Goal: Task Accomplishment & Management: Use online tool/utility

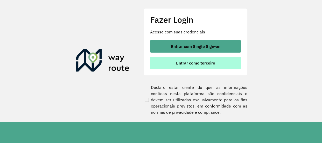
click at [166, 62] on button "Entrar como terceiro" at bounding box center [195, 63] width 91 height 12
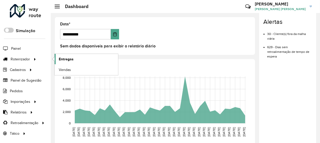
click at [74, 61] on link "Entregas" at bounding box center [86, 59] width 63 height 10
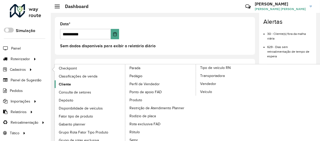
click at [61, 84] on span "Cliente" at bounding box center [65, 84] width 12 height 5
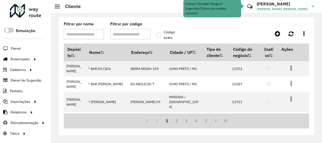
click at [129, 34] on input "Filtrar por código" at bounding box center [130, 34] width 40 height 10
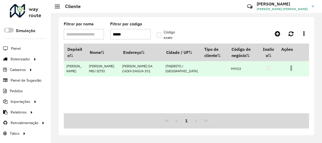
type input "*****"
click at [228, 67] on td "99923" at bounding box center [243, 68] width 31 height 15
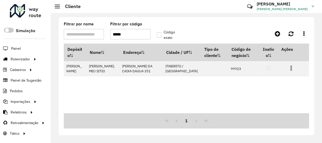
click at [208, 30] on formly-group "Filtrar por nome Filtrar por código ***** Código exato" at bounding box center [154, 32] width 186 height 21
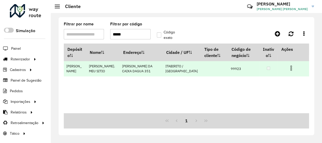
click at [228, 69] on td "99923" at bounding box center [243, 68] width 31 height 15
copy td "99923"
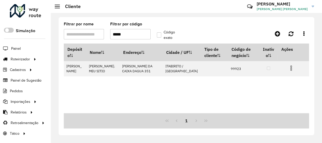
click at [133, 34] on input "*****" at bounding box center [130, 34] width 40 height 10
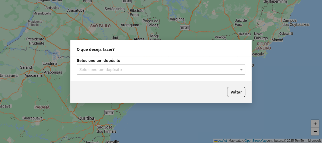
click at [151, 66] on div "Selecione um depósito" at bounding box center [161, 69] width 168 height 10
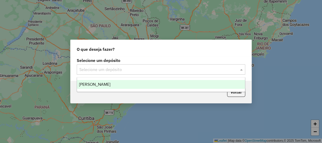
click at [123, 84] on div "[PERSON_NAME]" at bounding box center [161, 84] width 168 height 9
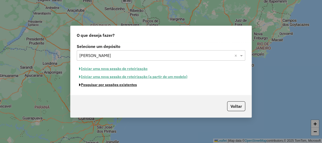
click at [124, 86] on button "Pesquisar por sessões existentes" at bounding box center [108, 85] width 62 height 8
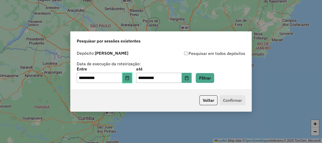
click at [132, 79] on button "Choose Date" at bounding box center [127, 78] width 10 height 10
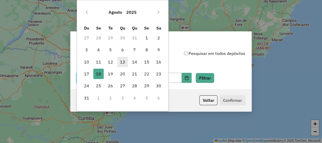
click at [124, 61] on span "13" at bounding box center [122, 62] width 10 height 10
type input "**********"
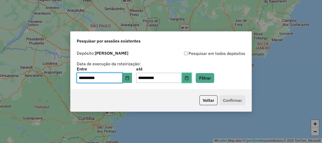
click at [188, 78] on icon "Choose Date" at bounding box center [186, 78] width 3 height 4
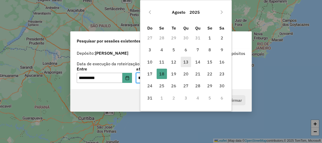
click at [184, 62] on span "13" at bounding box center [185, 62] width 10 height 10
type input "**********"
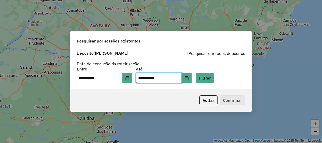
click at [217, 63] on div "**********" at bounding box center [161, 66] width 168 height 33
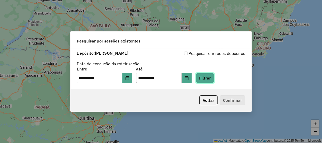
click at [212, 74] on button "Filtrar" at bounding box center [204, 78] width 18 height 10
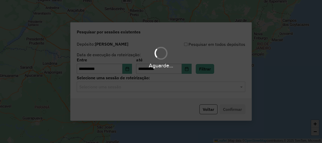
click at [169, 86] on input "text" at bounding box center [155, 87] width 153 height 6
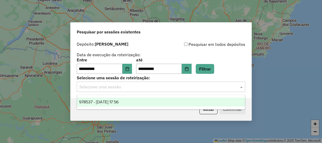
click at [148, 100] on div "978537 - 13/08/2025 17:56" at bounding box center [161, 102] width 168 height 9
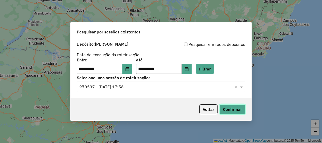
click at [236, 106] on button "Confirmar" at bounding box center [232, 109] width 26 height 10
click at [212, 109] on button "Voltar" at bounding box center [208, 109] width 18 height 10
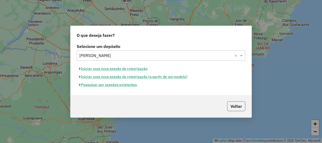
click at [236, 104] on button "Voltar" at bounding box center [236, 106] width 18 height 10
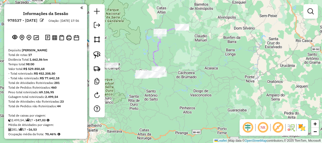
click at [150, 33] on div "Janela de atendimento Grade de atendimento Capacidade Transportadoras Veículos …" at bounding box center [161, 71] width 322 height 143
click at [80, 8] on em at bounding box center [81, 7] width 3 height 5
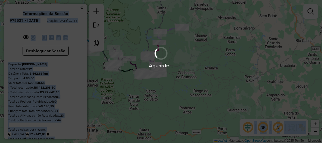
drag, startPoint x: 169, startPoint y: 49, endPoint x: 181, endPoint y: 68, distance: 22.6
click at [181, 68] on hb-app "Aguarde... Pop-up bloqueado! Seu navegador bloqueou automáticamente a abertura …" at bounding box center [161, 71] width 322 height 143
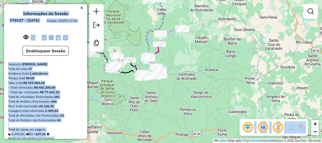
drag, startPoint x: 182, startPoint y: 51, endPoint x: 187, endPoint y: 70, distance: 19.7
click at [187, 78] on div "Janela de atendimento Grade de atendimento Capacidade Transportadoras Veículos …" at bounding box center [161, 71] width 322 height 143
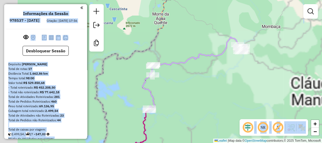
drag, startPoint x: 211, startPoint y: 67, endPoint x: 216, endPoint y: 67, distance: 4.7
click at [216, 67] on div "Janela de atendimento Grade de atendimento Capacidade Transportadoras Veículos …" at bounding box center [161, 71] width 322 height 143
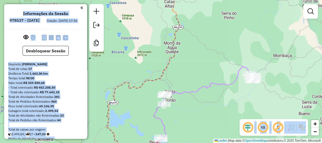
drag, startPoint x: 184, startPoint y: 43, endPoint x: 191, endPoint y: 83, distance: 40.4
click at [192, 90] on div "Janela de atendimento Grade de atendimento Capacidade Transportadoras Veículos …" at bounding box center [161, 71] width 322 height 143
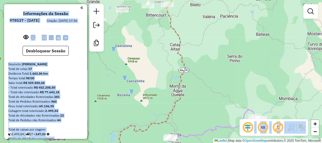
drag, startPoint x: 189, startPoint y: 90, endPoint x: 192, endPoint y: 99, distance: 9.9
click at [192, 99] on div "Janela de atendimento Grade de atendimento Capacidade Transportadoras Veículos …" at bounding box center [161, 71] width 322 height 143
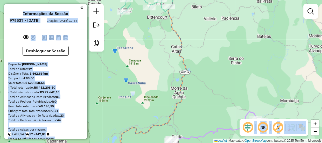
drag, startPoint x: 190, startPoint y: 83, endPoint x: 192, endPoint y: 88, distance: 5.5
click at [190, 100] on div "Janela de atendimento Grade de atendimento Capacidade Transportadoras Veículos …" at bounding box center [161, 71] width 322 height 143
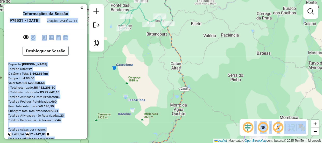
click at [61, 55] on button "Desbloquear Sessão" at bounding box center [46, 51] width 46 height 10
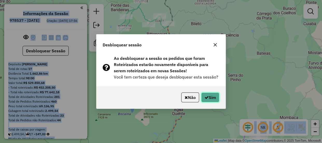
click at [212, 96] on button "Sim" at bounding box center [210, 97] width 18 height 10
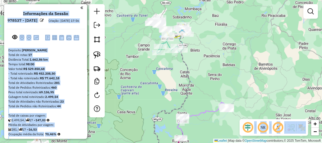
click at [78, 29] on div "Informações da Sessão 978537 - [DATE] Criação: [DATE] 17:56" at bounding box center [45, 20] width 79 height 18
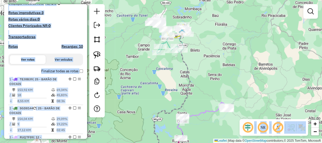
scroll to position [141, 0]
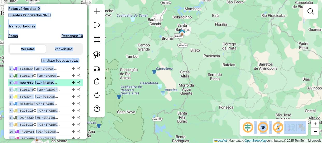
click at [78, 84] on em at bounding box center [78, 82] width 3 height 3
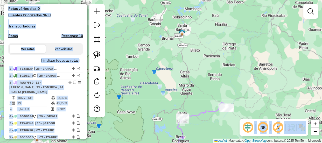
drag, startPoint x: 171, startPoint y: 85, endPoint x: 168, endPoint y: 67, distance: 19.1
click at [168, 67] on div "Janela de atendimento Grade de atendimento Capacidade Transportadoras Veículos …" at bounding box center [161, 71] width 322 height 143
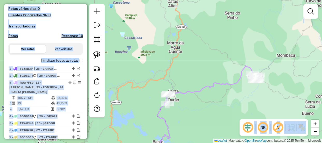
drag, startPoint x: 203, startPoint y: 111, endPoint x: 204, endPoint y: 100, distance: 10.4
click at [204, 100] on div "Janela de atendimento Grade de atendimento Capacidade Transportadoras Veículos …" at bounding box center [161, 71] width 322 height 143
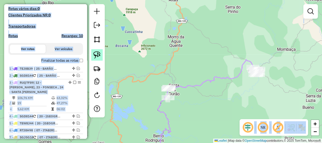
click at [98, 53] on img at bounding box center [96, 54] width 7 height 7
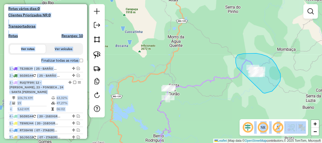
drag, startPoint x: 236, startPoint y: 65, endPoint x: 248, endPoint y: 78, distance: 18.1
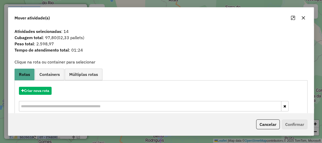
click at [304, 18] on icon "button" at bounding box center [303, 18] width 4 height 4
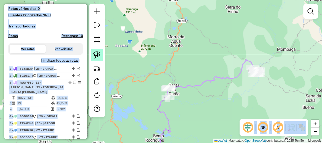
click at [95, 57] on img at bounding box center [96, 54] width 7 height 7
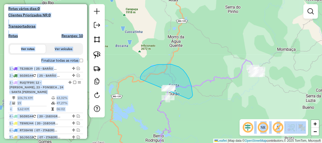
drag, startPoint x: 151, startPoint y: 66, endPoint x: 152, endPoint y: 100, distance: 34.2
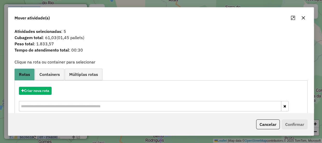
click at [302, 19] on icon "button" at bounding box center [303, 18] width 4 height 4
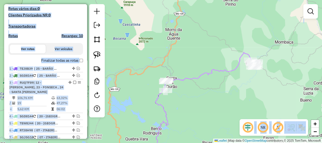
drag, startPoint x: 236, startPoint y: 85, endPoint x: 229, endPoint y: 67, distance: 19.3
click at [229, 68] on div "Rota 3 - Placa RUQ7F89 82857 - REST PONTO CERTO Rota 3 - Placa RUQ7F89 82862 - …" at bounding box center [161, 71] width 322 height 143
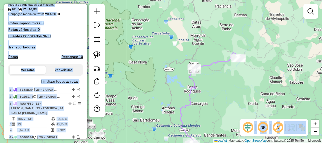
scroll to position [70, 0]
